Goal: Answer question/provide support

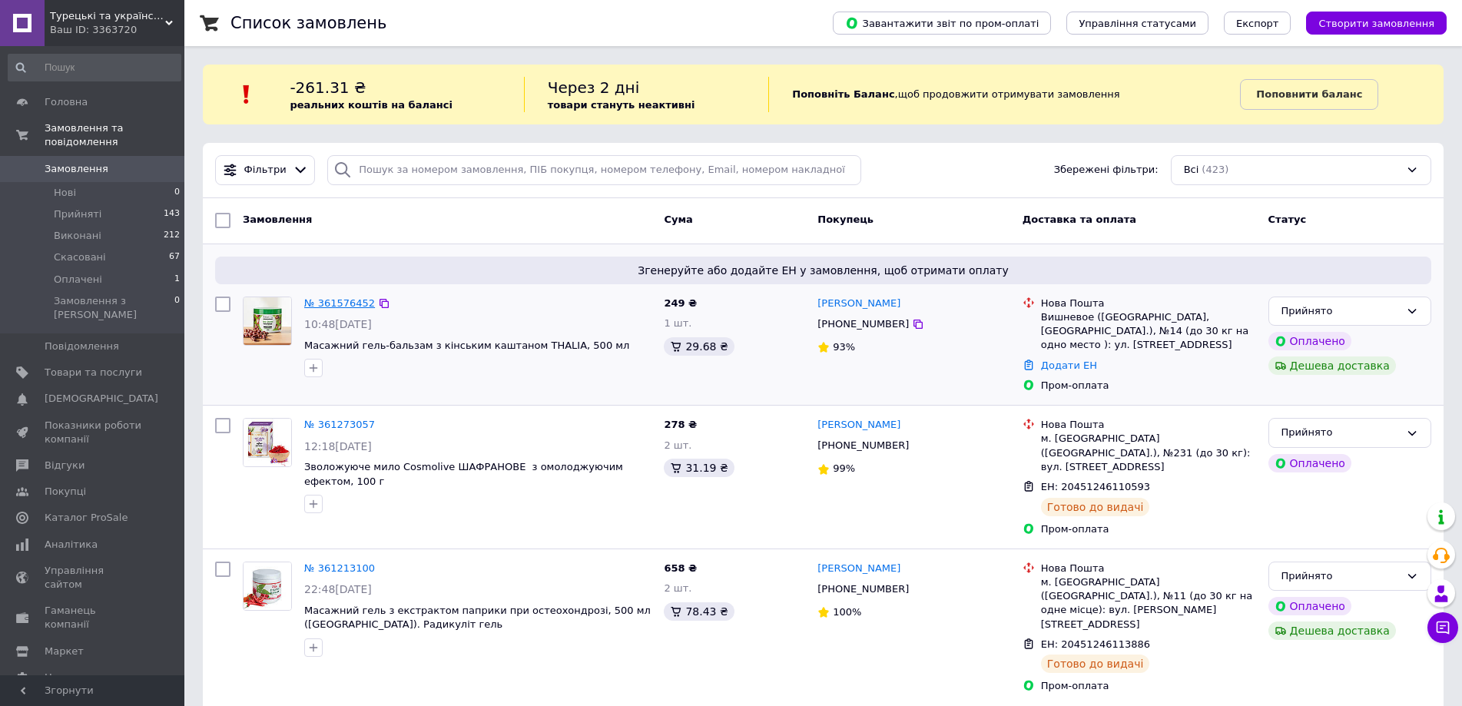
click at [350, 302] on link "№ 361576452" at bounding box center [339, 303] width 71 height 12
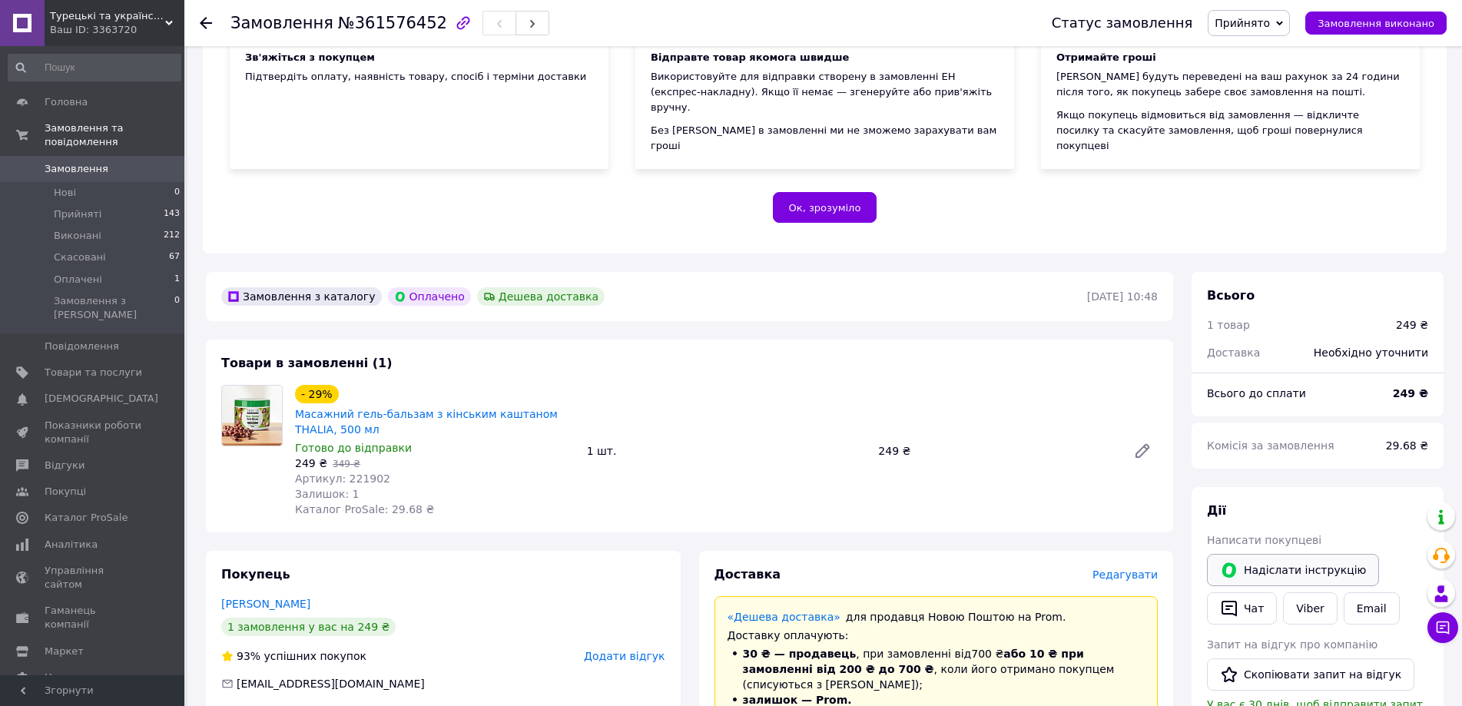
scroll to position [230, 0]
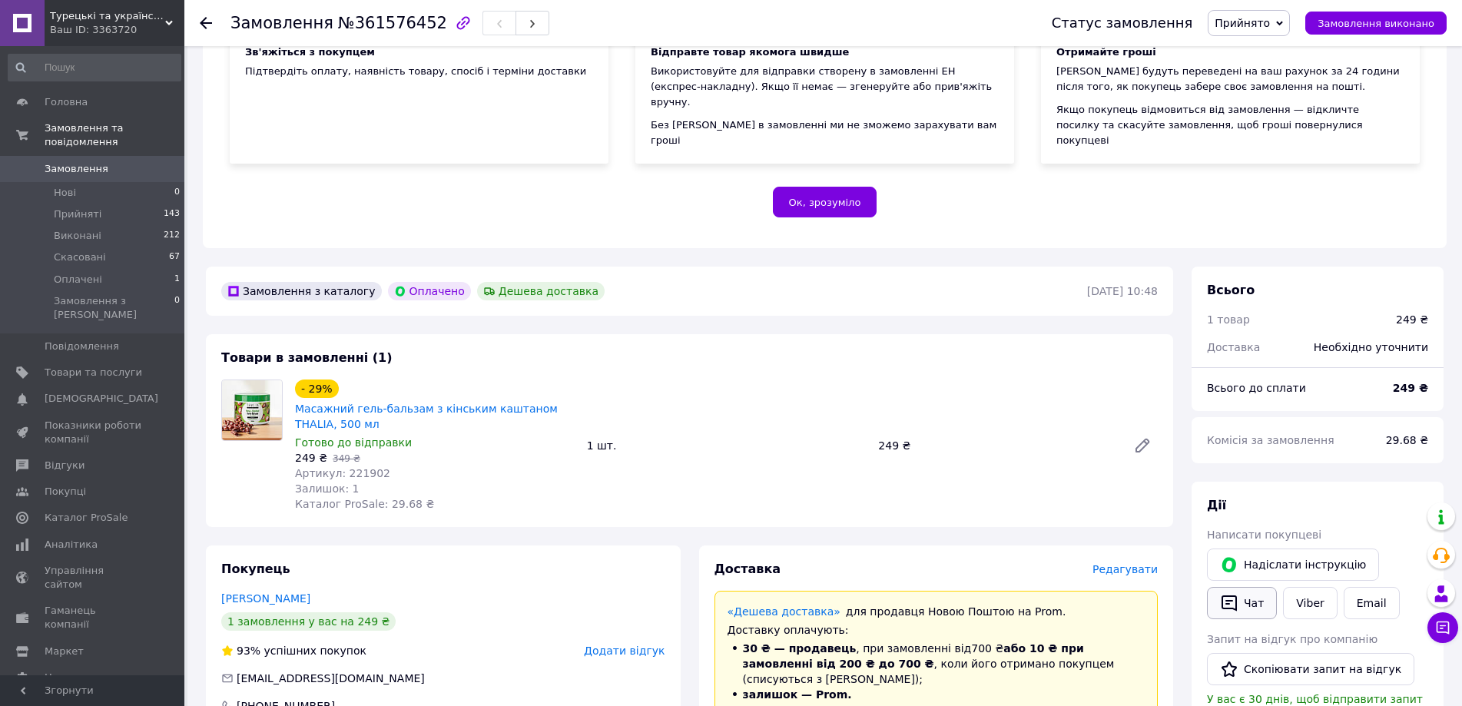
click at [1247, 587] on button "Чат" at bounding box center [1242, 603] width 70 height 32
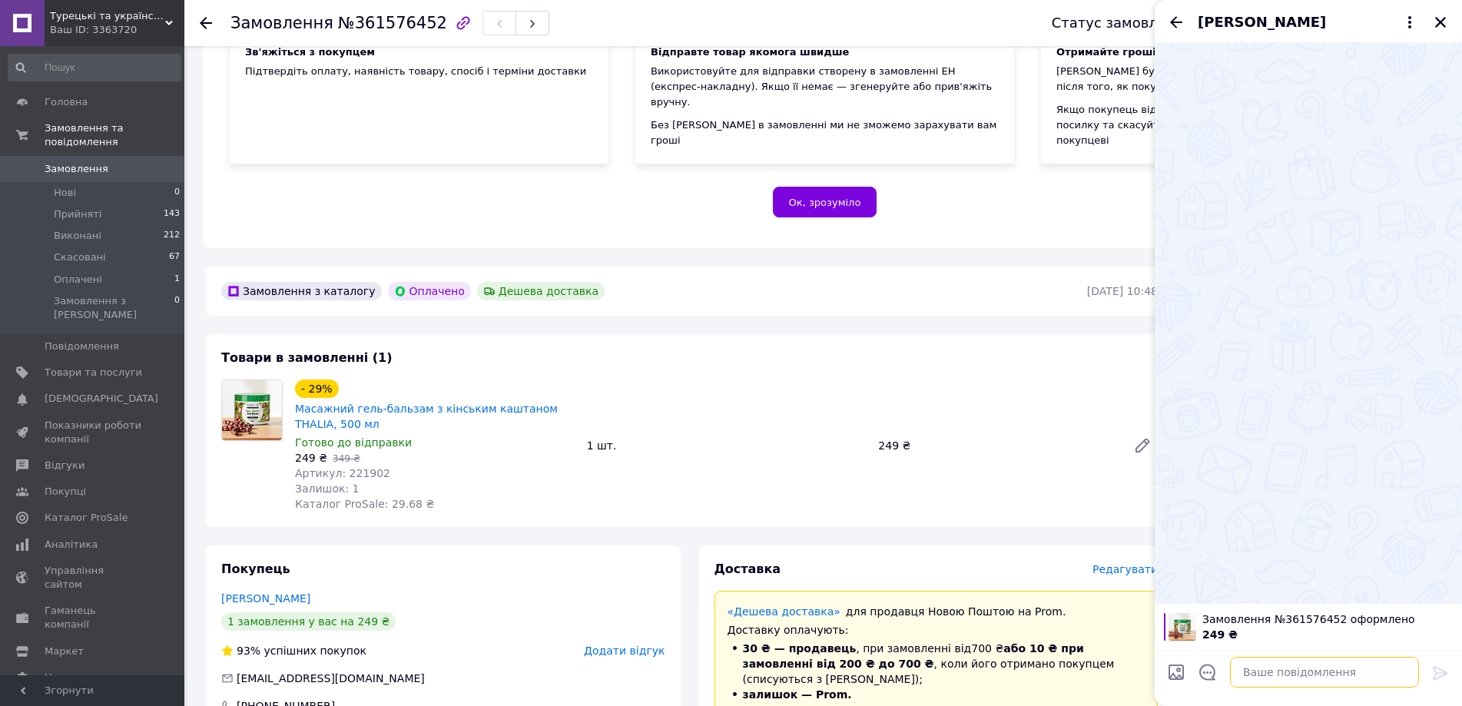
click at [1321, 678] on textarea at bounding box center [1324, 672] width 189 height 31
paste textarea "Добридень. Сьогодні відправимо."
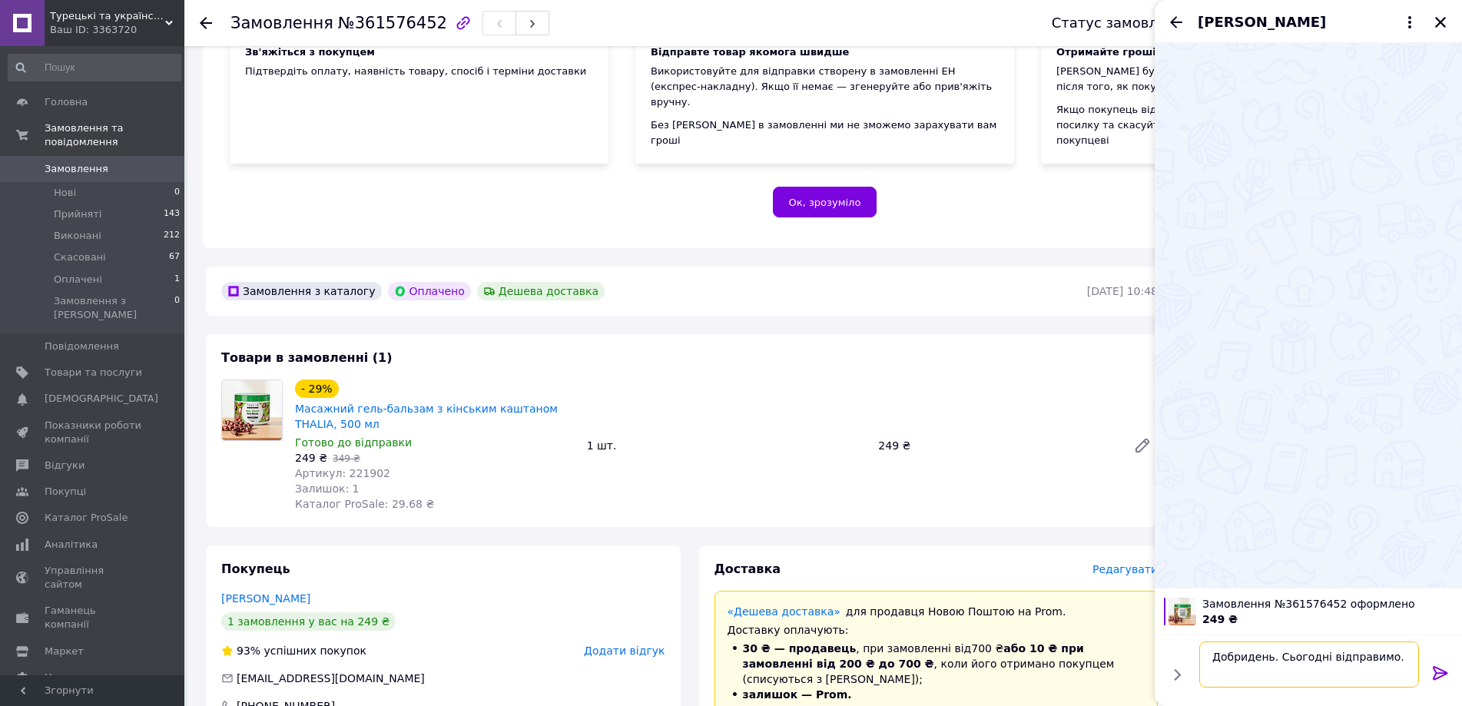
type textarea "Добридень. Сьогодні відправимо."
click at [1445, 670] on icon at bounding box center [1440, 673] width 18 height 18
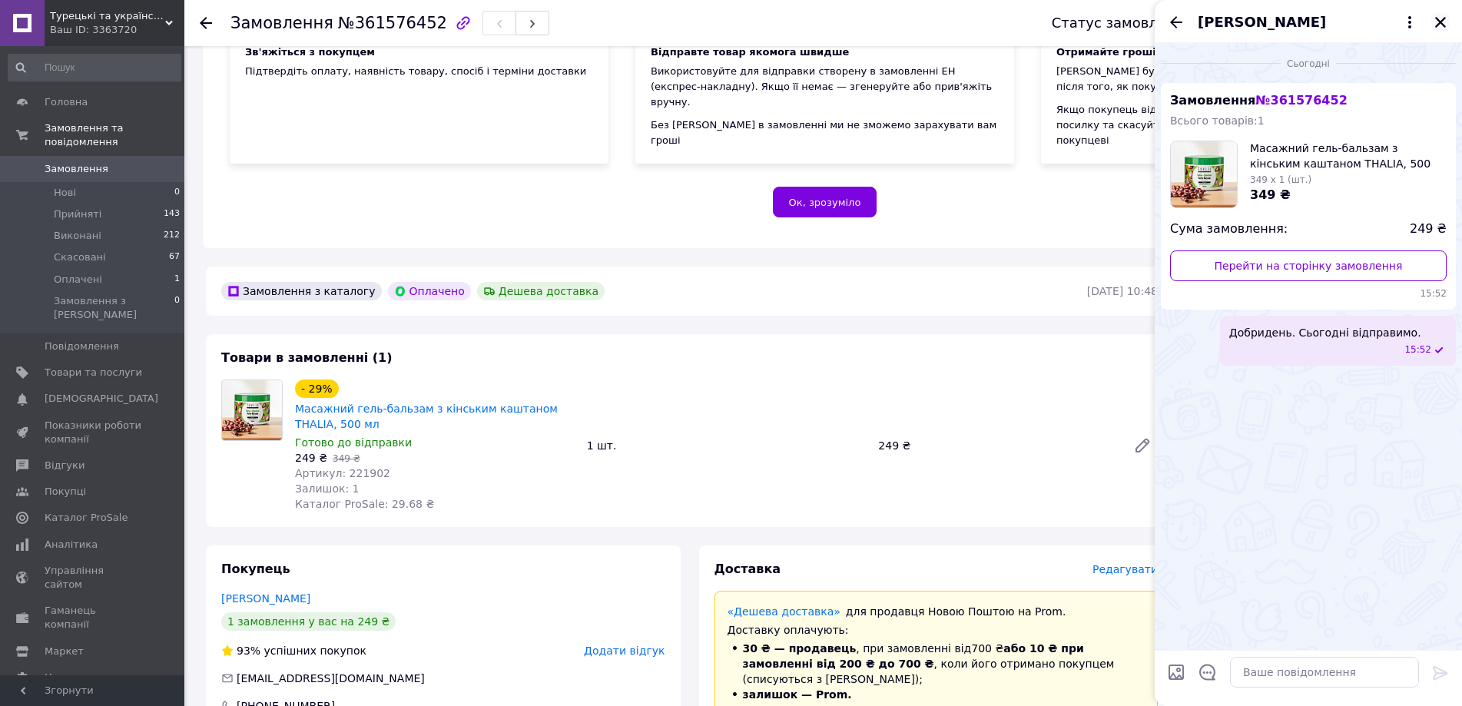
click at [1443, 22] on icon "Закрити" at bounding box center [1440, 22] width 14 height 14
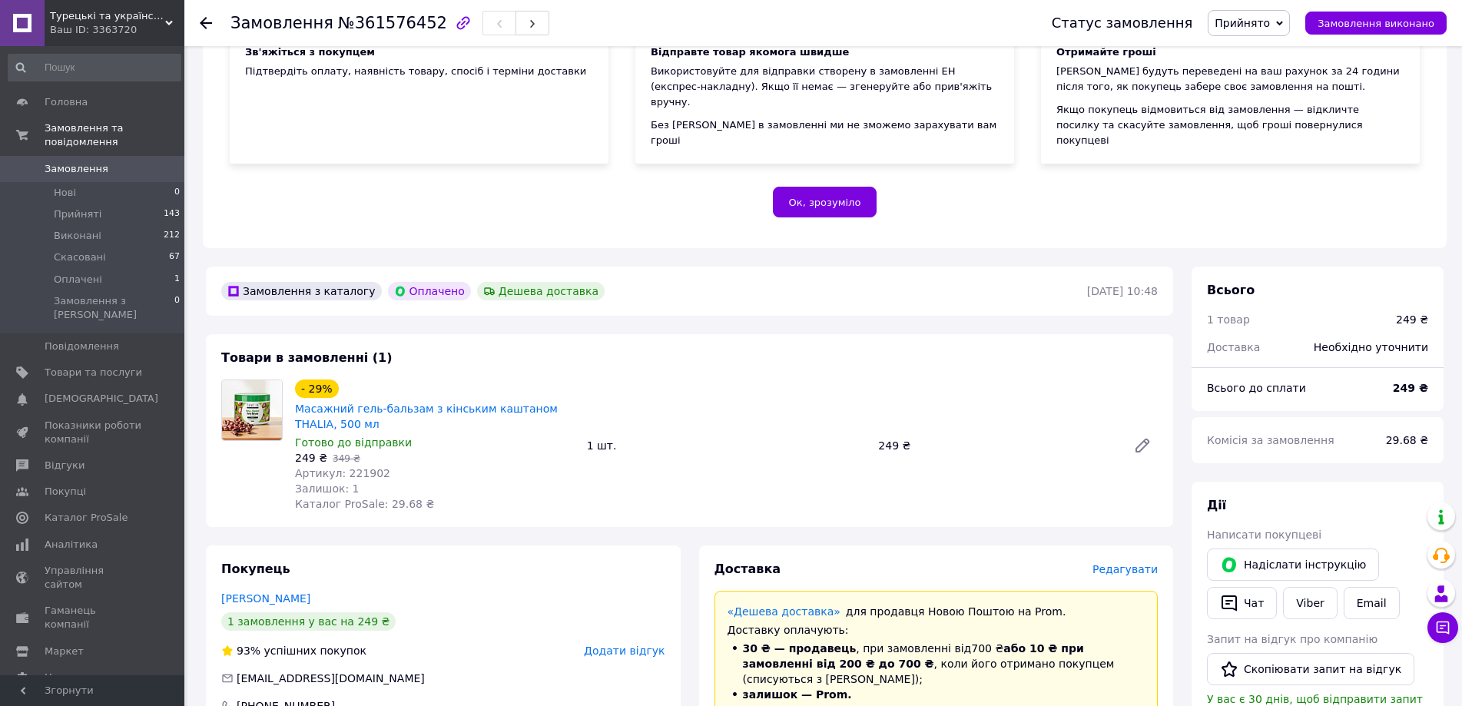
click at [204, 24] on use at bounding box center [206, 23] width 12 height 12
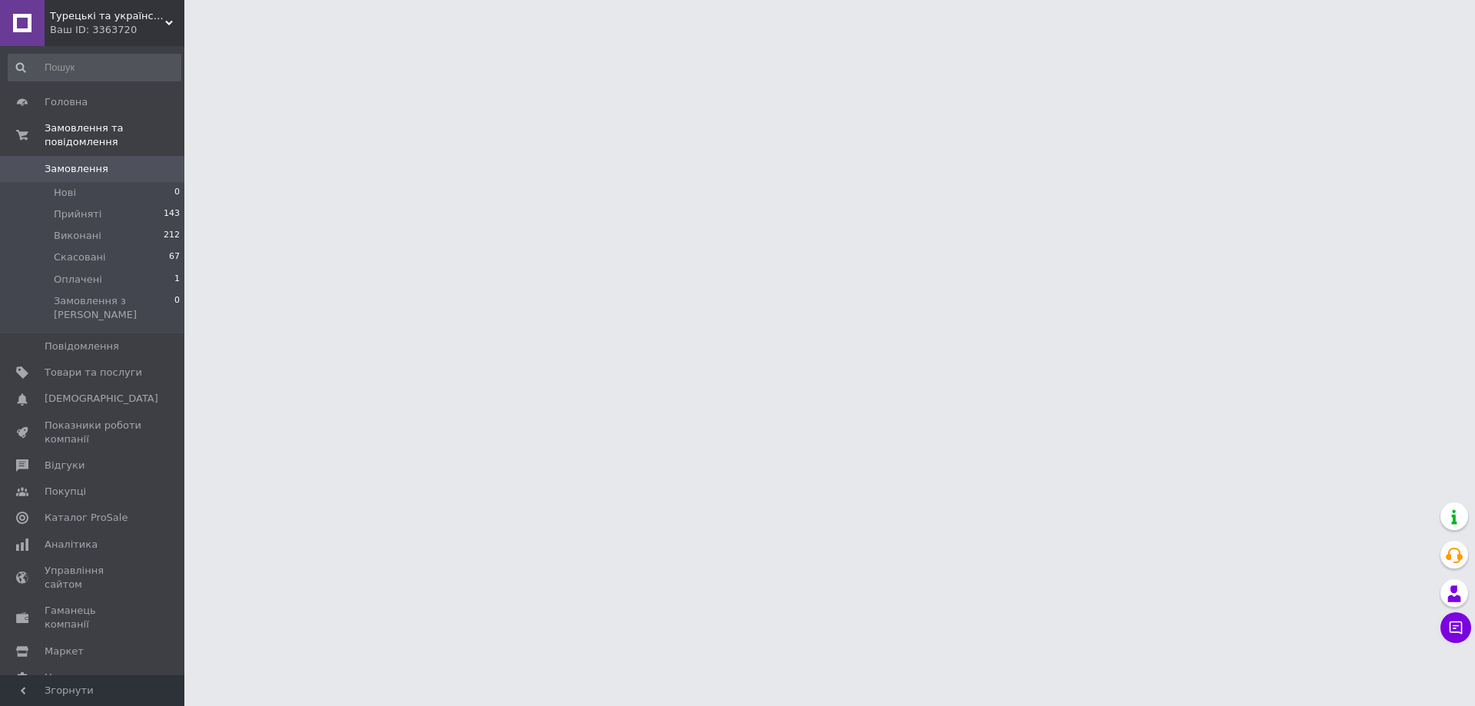
click at [81, 162] on span "Замовлення" at bounding box center [77, 169] width 64 height 14
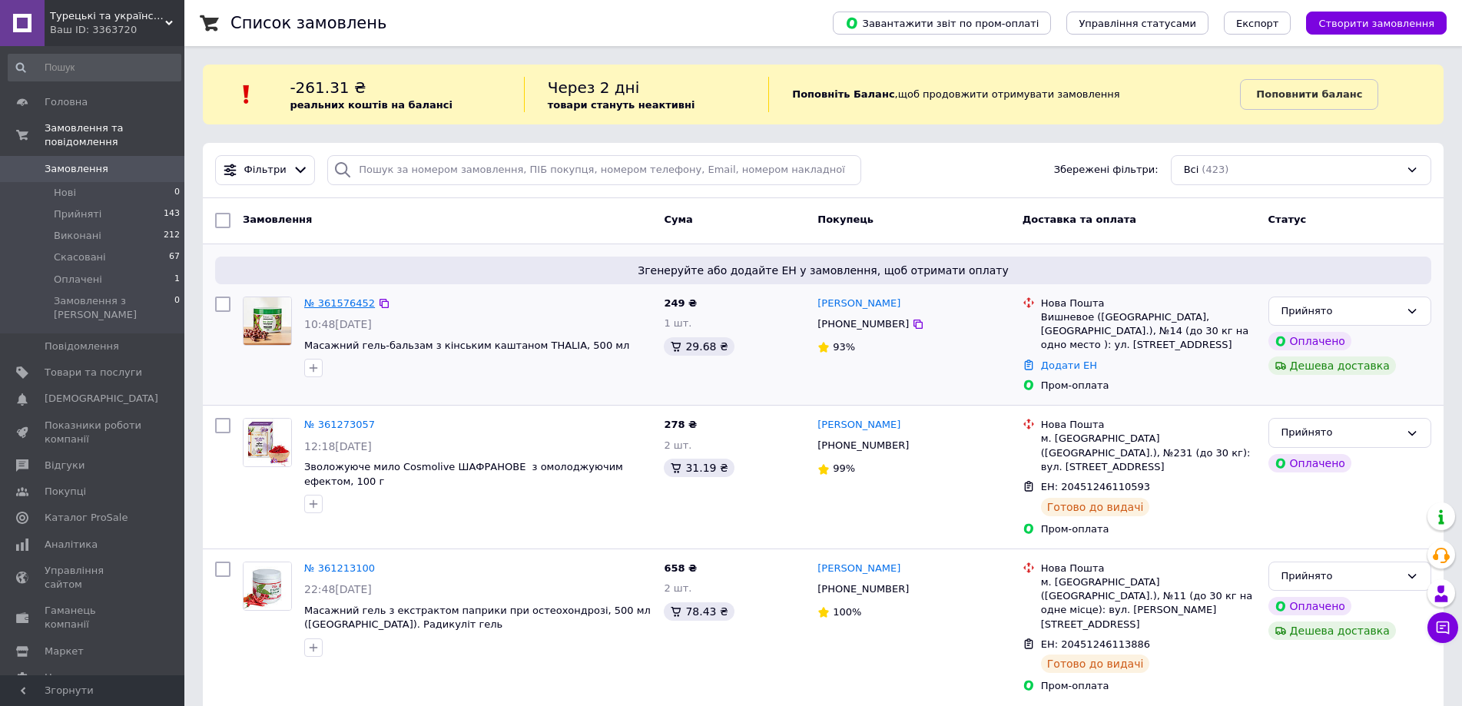
click at [352, 301] on link "№ 361576452" at bounding box center [339, 303] width 71 height 12
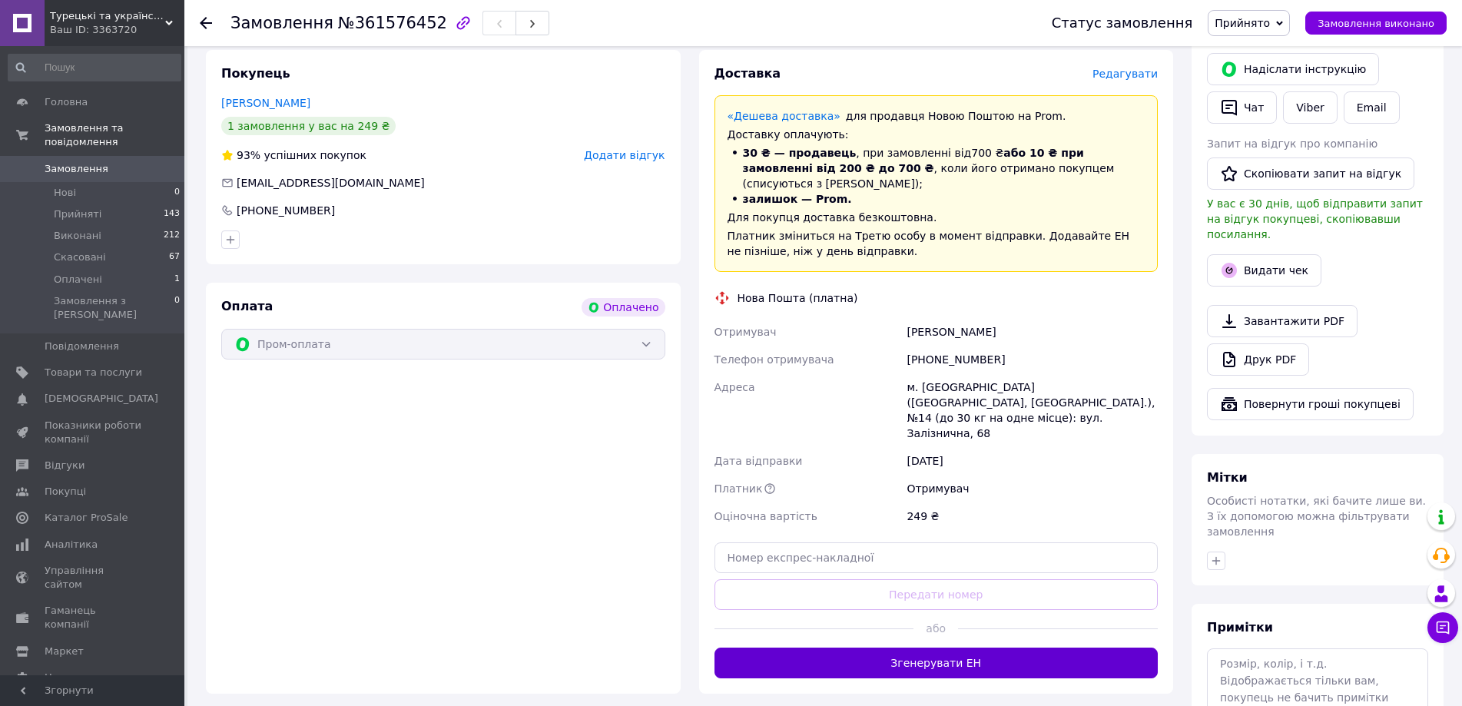
scroll to position [768, 0]
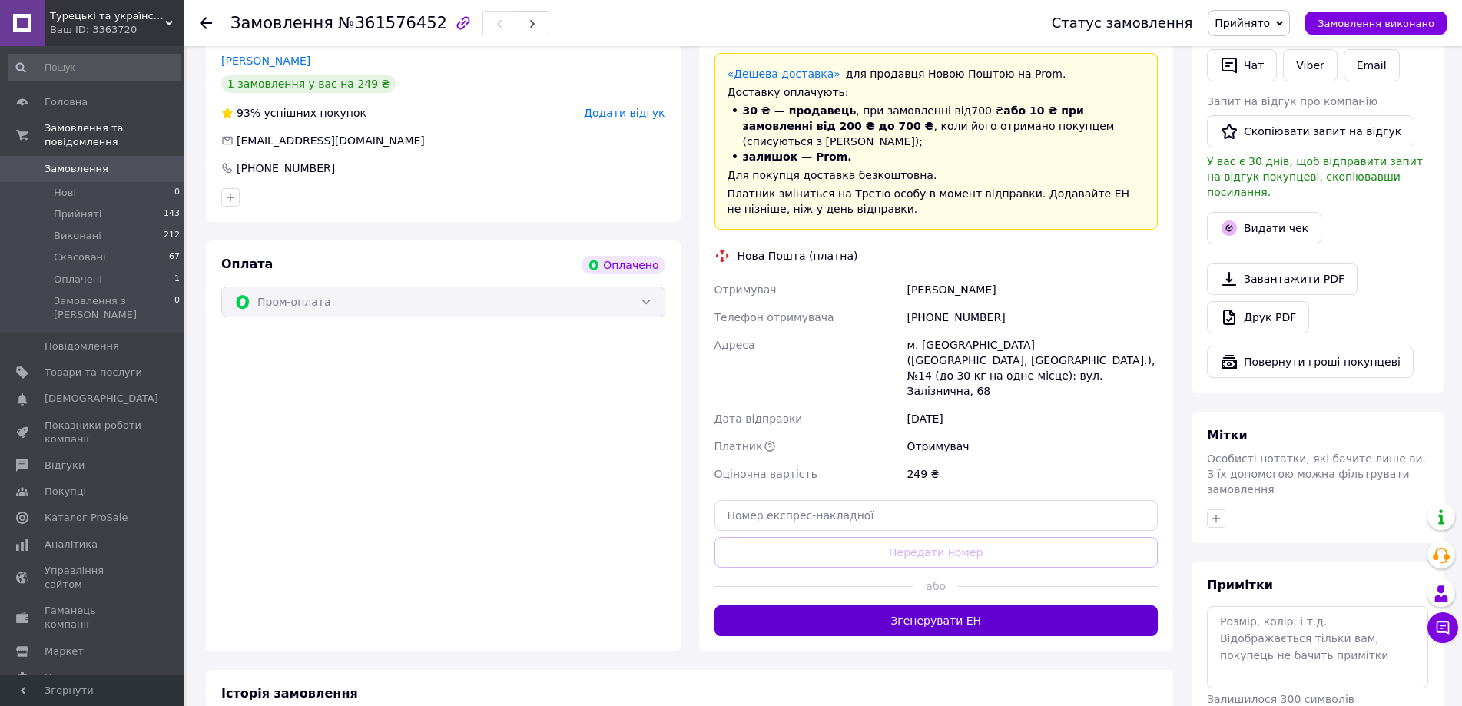
click at [975, 605] on button "Згенерувати ЕН" at bounding box center [936, 620] width 444 height 31
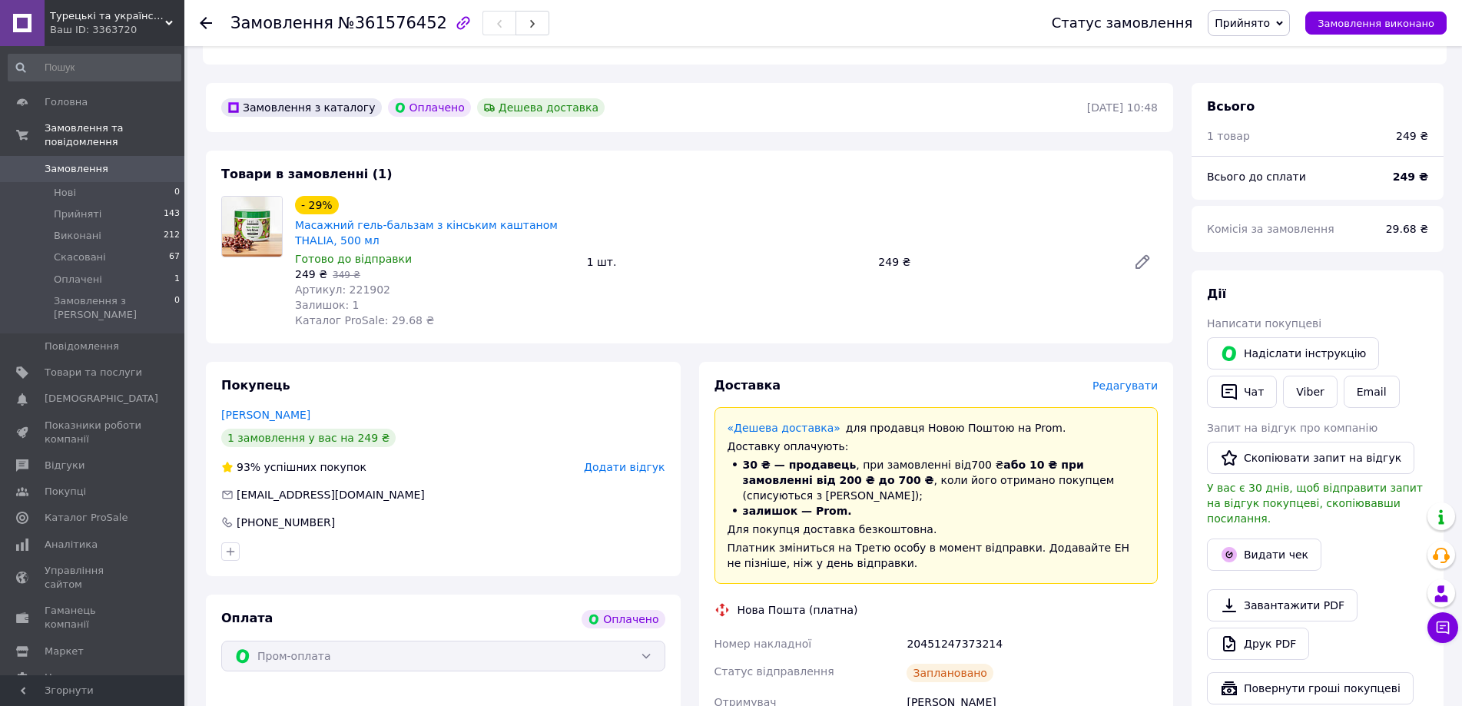
scroll to position [384, 0]
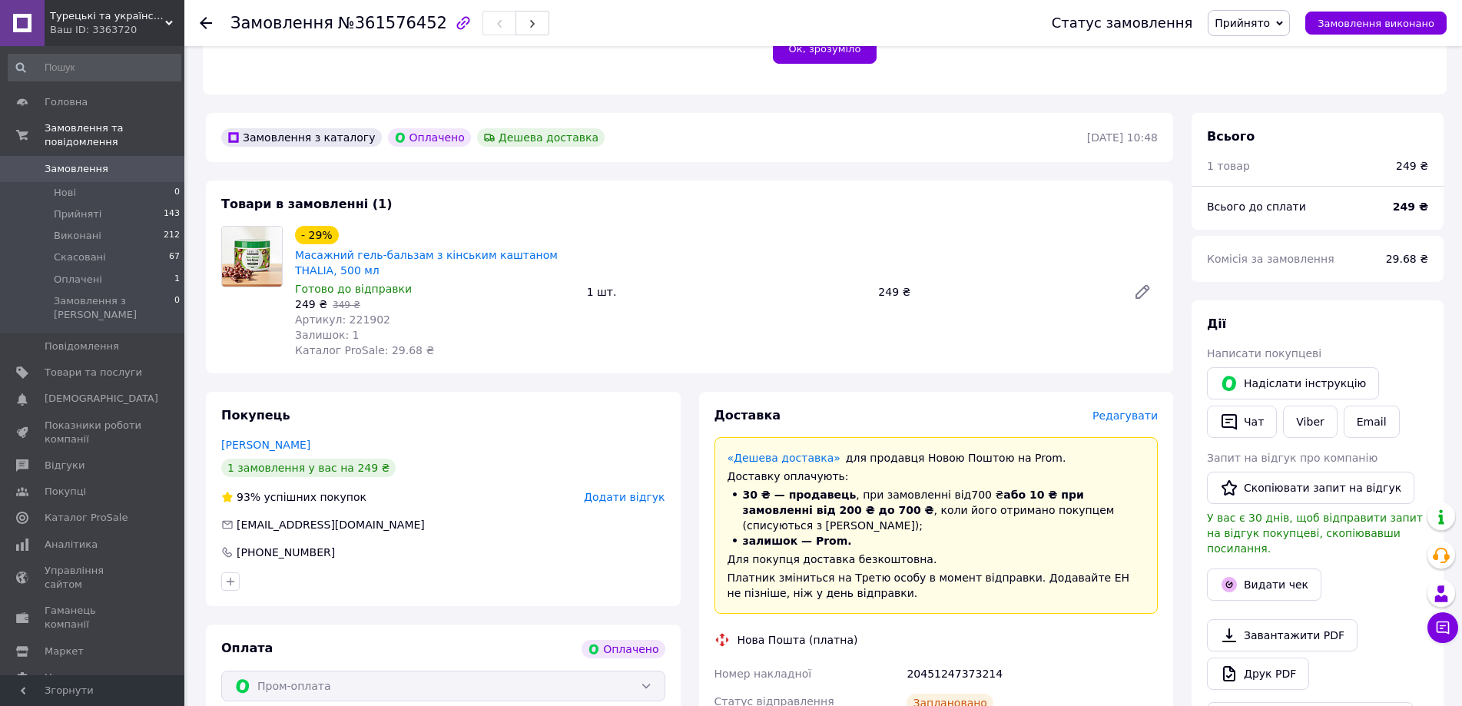
click at [86, 162] on span "Замовлення" at bounding box center [77, 169] width 64 height 14
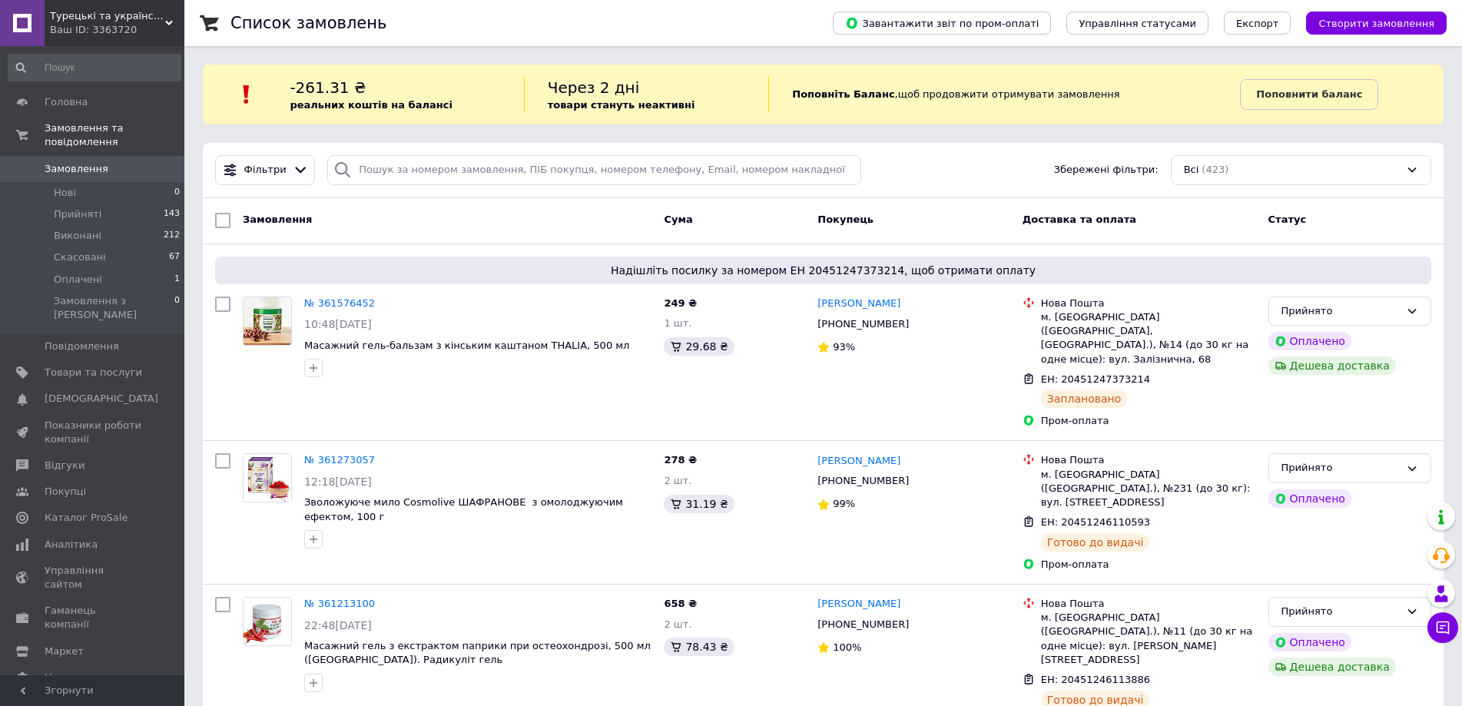
click at [473, 23] on div "Список замовлень" at bounding box center [516, 23] width 572 height 46
click at [486, 24] on div "Список замовлень" at bounding box center [516, 23] width 572 height 46
